Goal: Check status

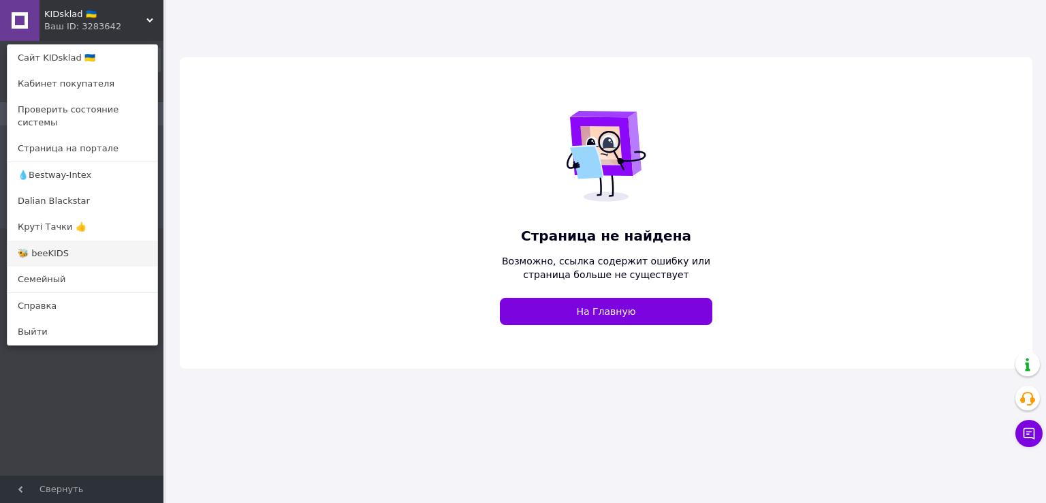
click at [48, 243] on link "🐝 beeKIDS" at bounding box center [82, 253] width 150 height 26
